Goal: Information Seeking & Learning: Learn about a topic

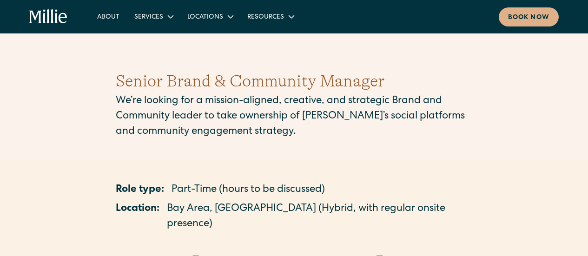
click at [0, 138] on div "Senior Brand & Community Manager We’re looking for a mission-aligned, creative,…" at bounding box center [294, 104] width 588 height 116
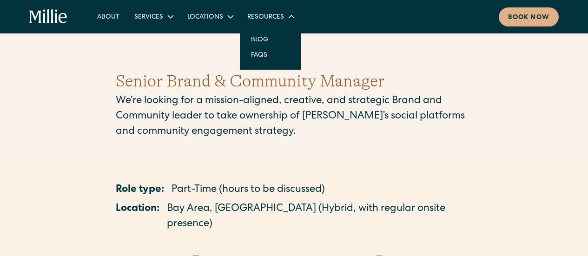
click at [258, 59] on link "FAQs" at bounding box center [258, 54] width 31 height 15
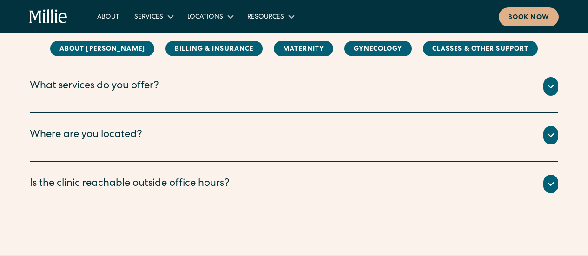
scroll to position [171, 0]
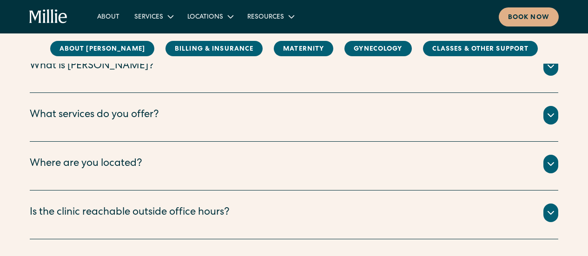
click at [546, 118] on icon at bounding box center [550, 115] width 11 height 11
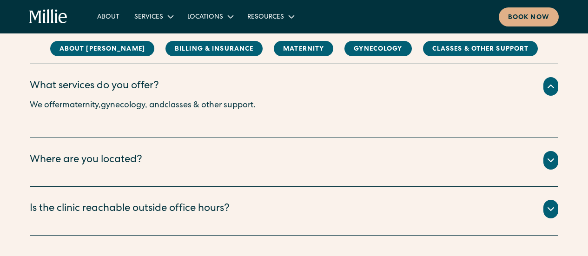
scroll to position [201, 0]
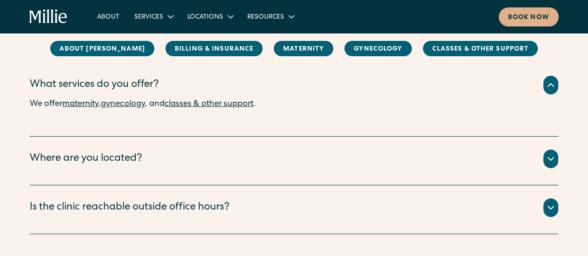
click at [82, 105] on link "maternity" at bounding box center [80, 104] width 36 height 8
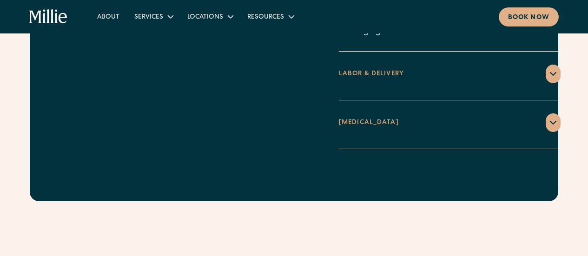
scroll to position [1449, 0]
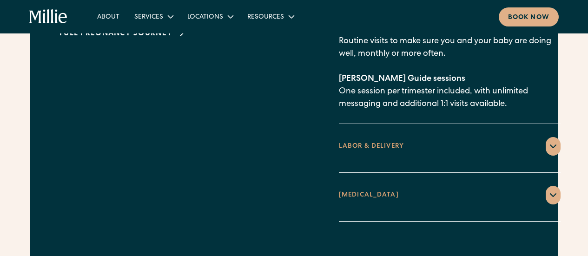
click at [547, 141] on icon at bounding box center [552, 146] width 11 height 11
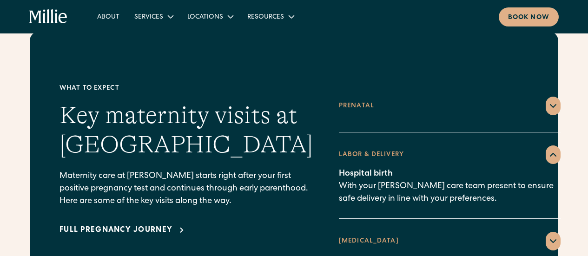
scroll to position [1278, 0]
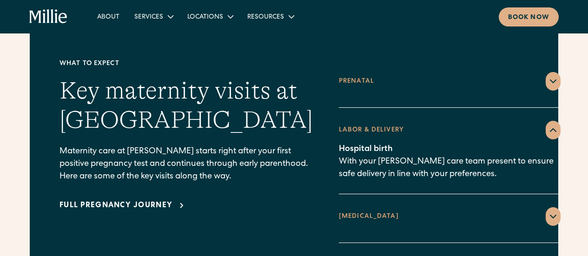
click at [537, 213] on div "What to expect Key maternity visits at Millie Maternity care at Millie starts r…" at bounding box center [294, 151] width 528 height 288
click at [547, 211] on icon at bounding box center [552, 216] width 11 height 11
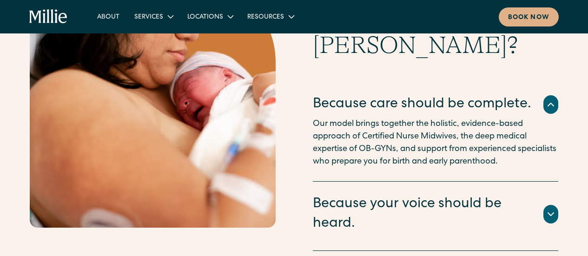
scroll to position [1768, 0]
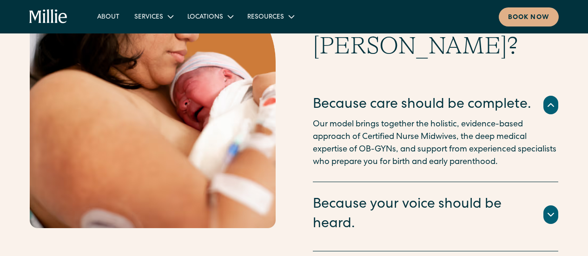
click at [552, 209] on icon at bounding box center [550, 214] width 11 height 11
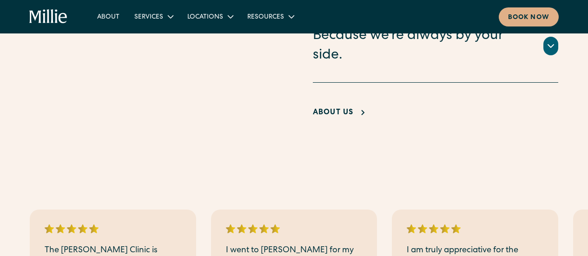
scroll to position [2000, 0]
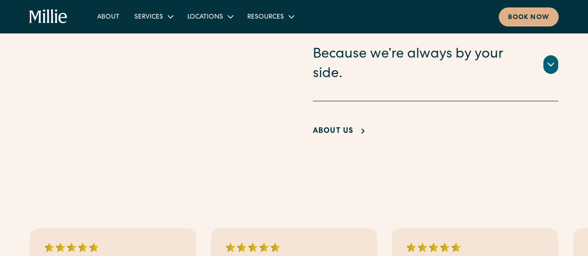
click at [331, 126] on div "About Us" at bounding box center [333, 131] width 41 height 11
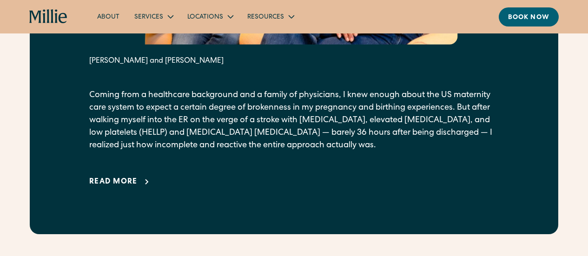
scroll to position [624, 0]
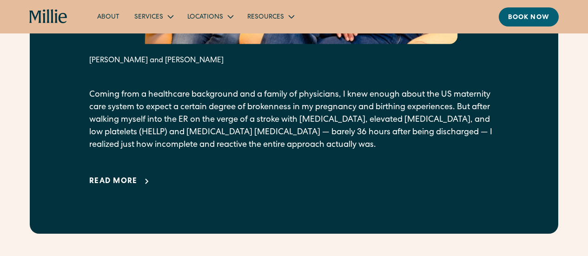
click at [125, 187] on div "Read more" at bounding box center [113, 181] width 48 height 11
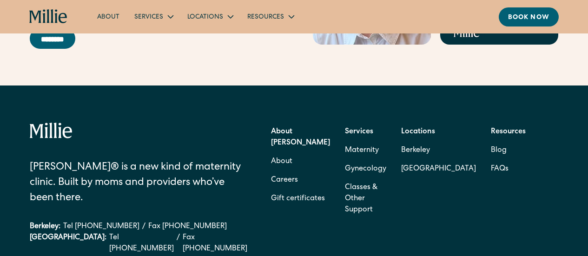
scroll to position [3835, 0]
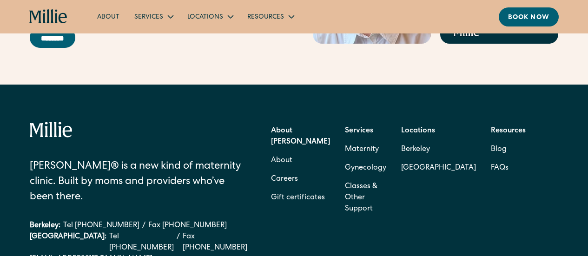
click at [276, 170] on link "Careers" at bounding box center [284, 179] width 27 height 19
